Goal: Subscribe to service/newsletter

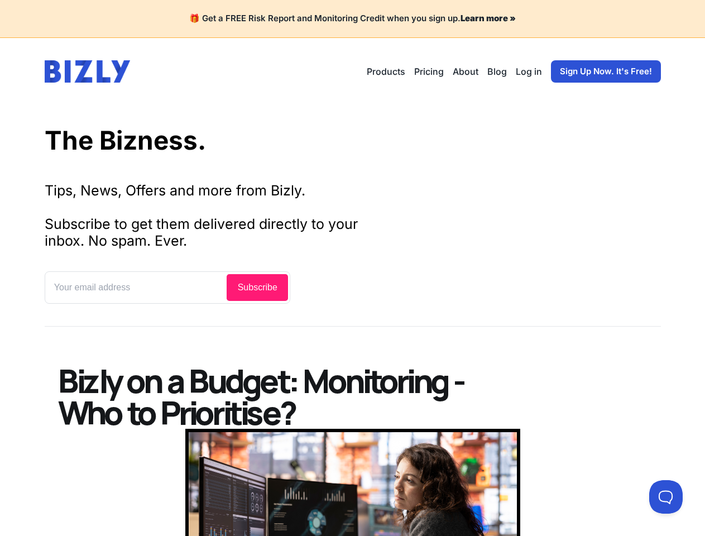
click at [167, 287] on input "text" at bounding box center [136, 288] width 180 height 28
click at [666, 497] on button at bounding box center [666, 497] width 34 height 34
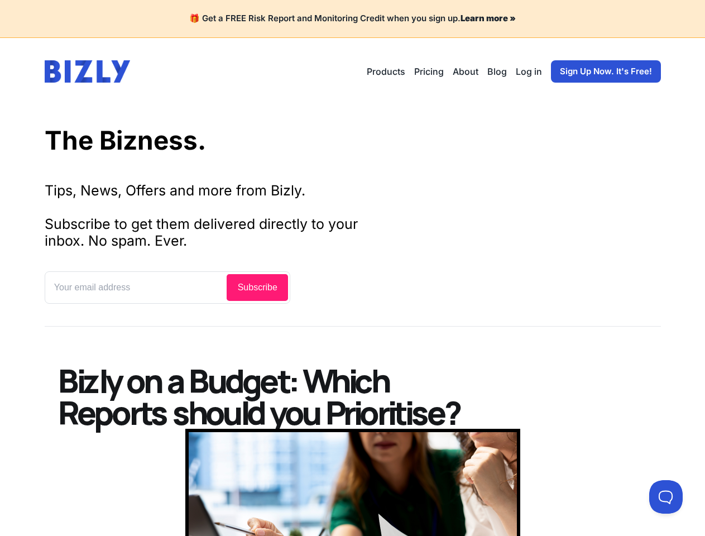
click at [167, 287] on input "text" at bounding box center [136, 288] width 180 height 28
click at [666, 497] on button at bounding box center [666, 497] width 34 height 34
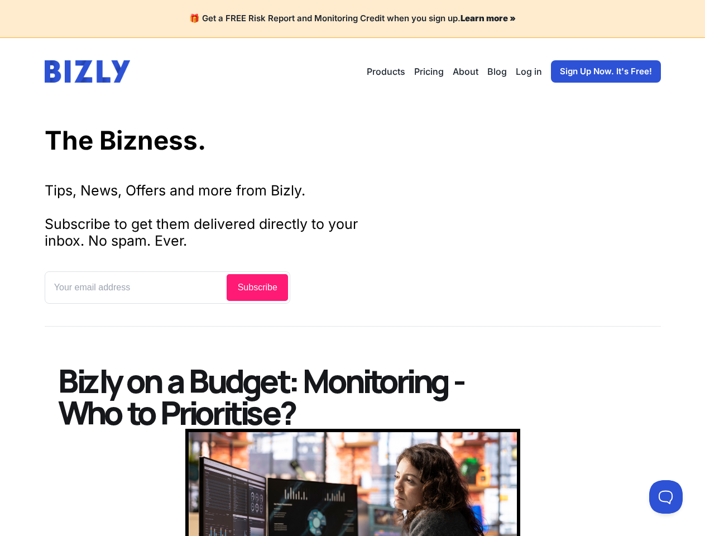
click at [167, 287] on input "text" at bounding box center [136, 288] width 180 height 28
click at [666, 497] on button at bounding box center [666, 497] width 34 height 34
